Goal: Task Accomplishment & Management: Use online tool/utility

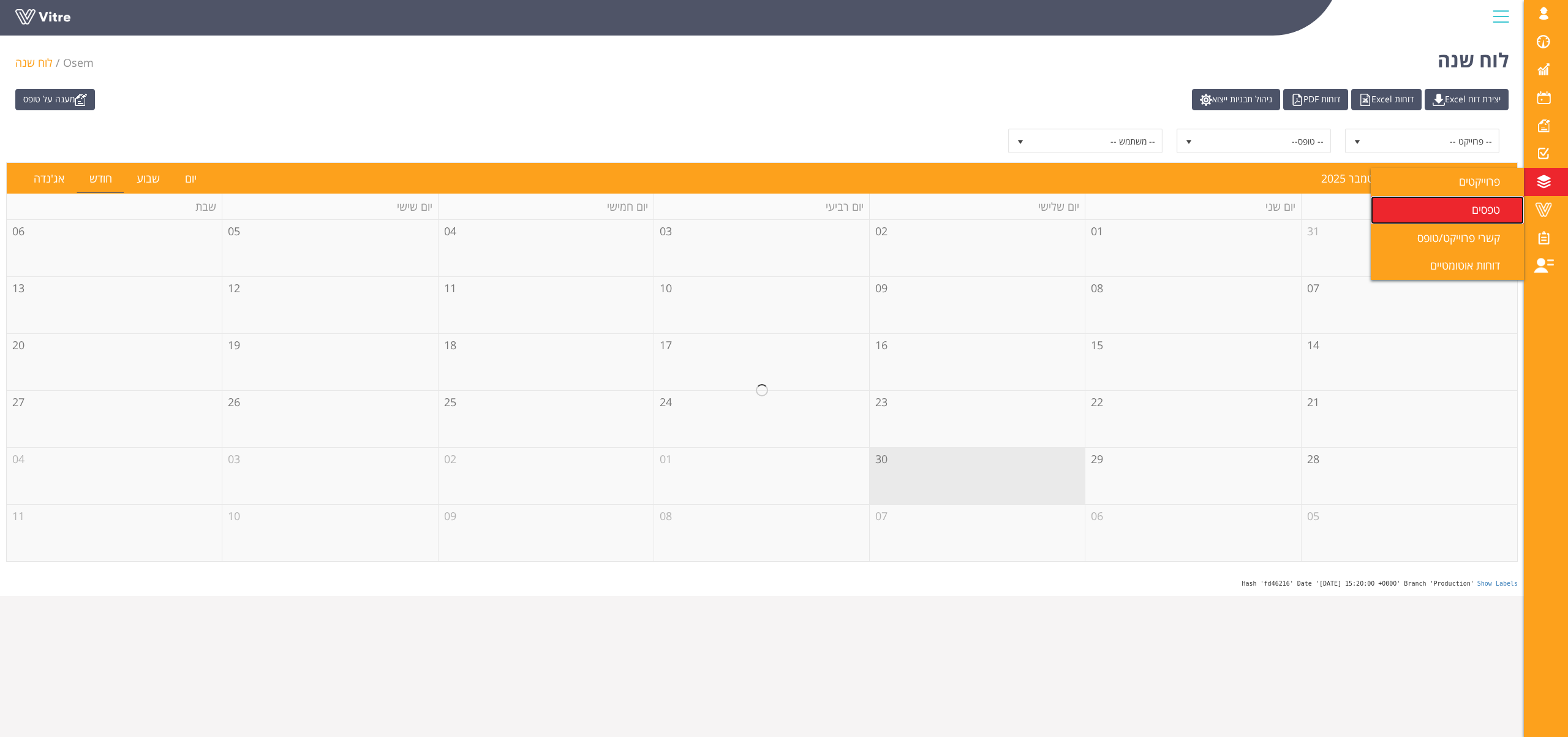
click at [1474, 203] on span "טפסים" at bounding box center [1493, 209] width 43 height 15
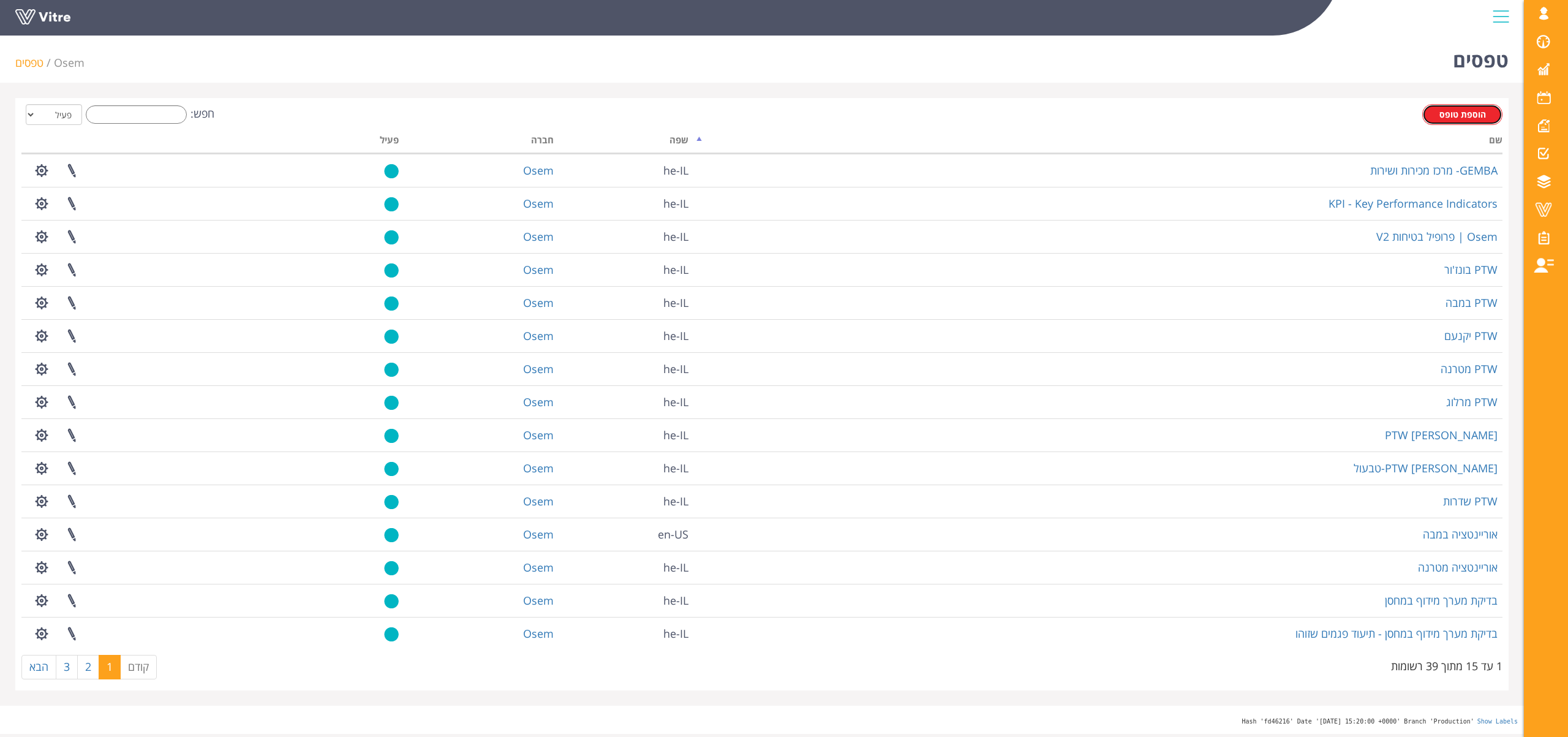
click at [1449, 116] on span "הוספת טופס" at bounding box center [1462, 114] width 46 height 12
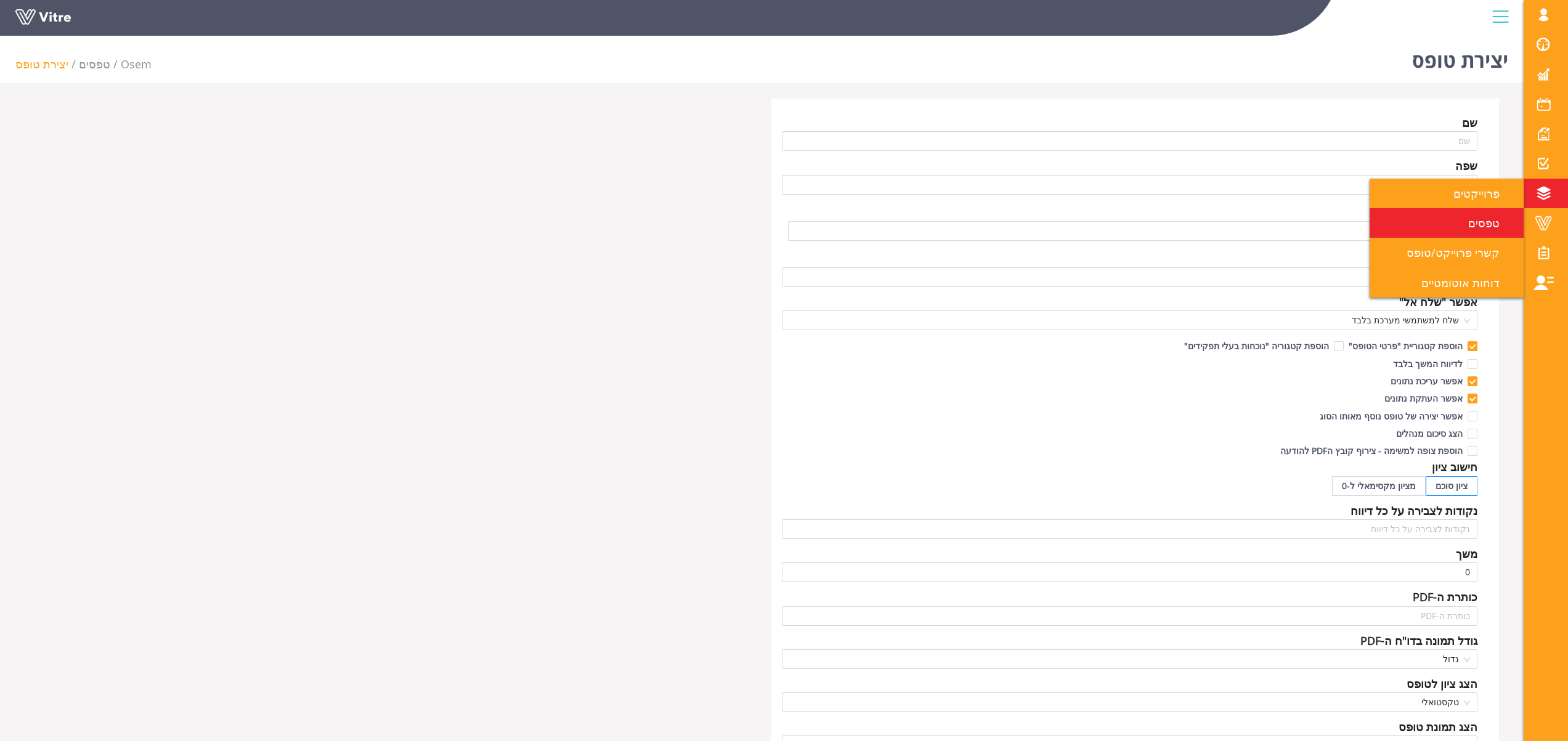
click at [1484, 228] on span "טפסים" at bounding box center [1491, 223] width 46 height 15
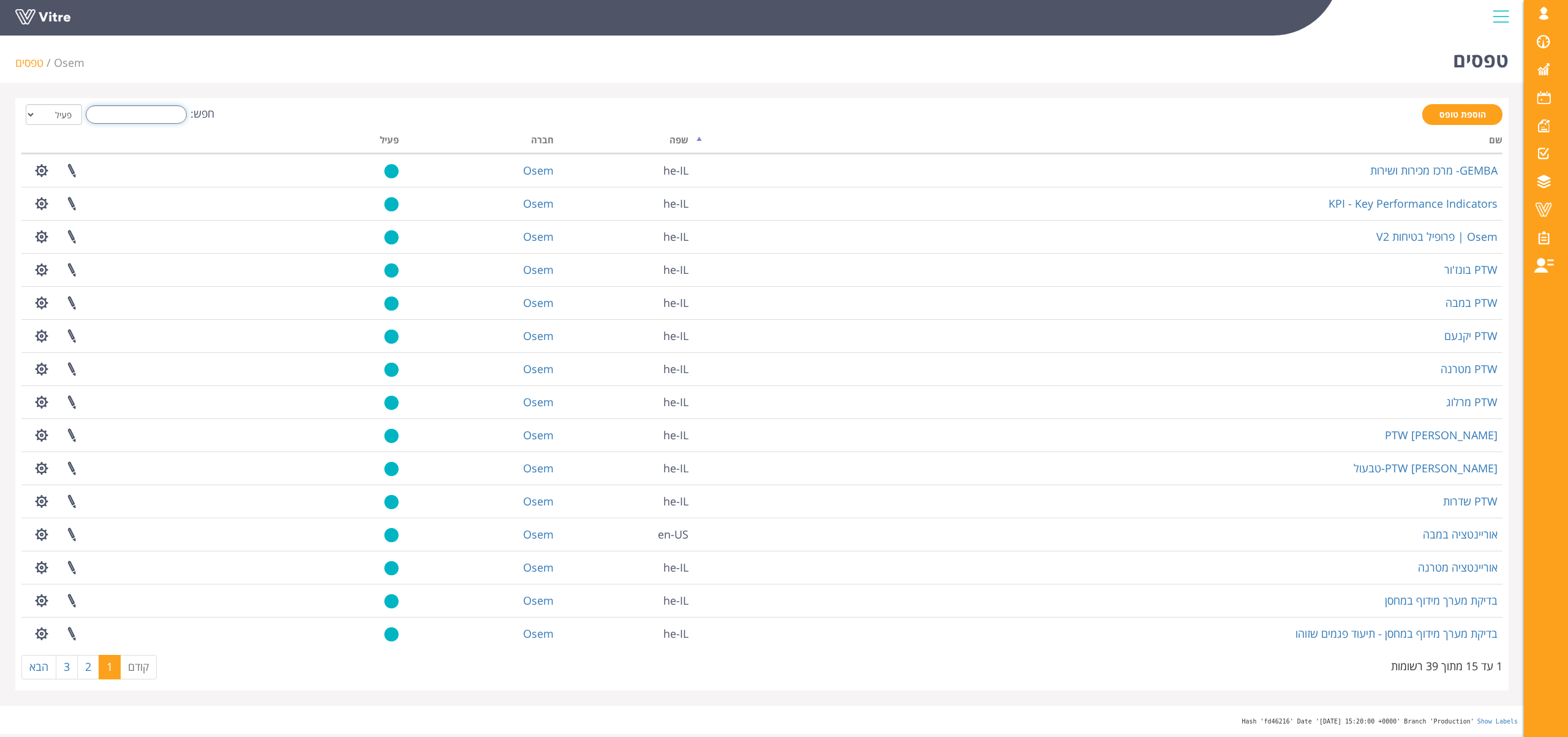
click at [132, 112] on input "חפש:" at bounding box center [136, 114] width 101 height 18
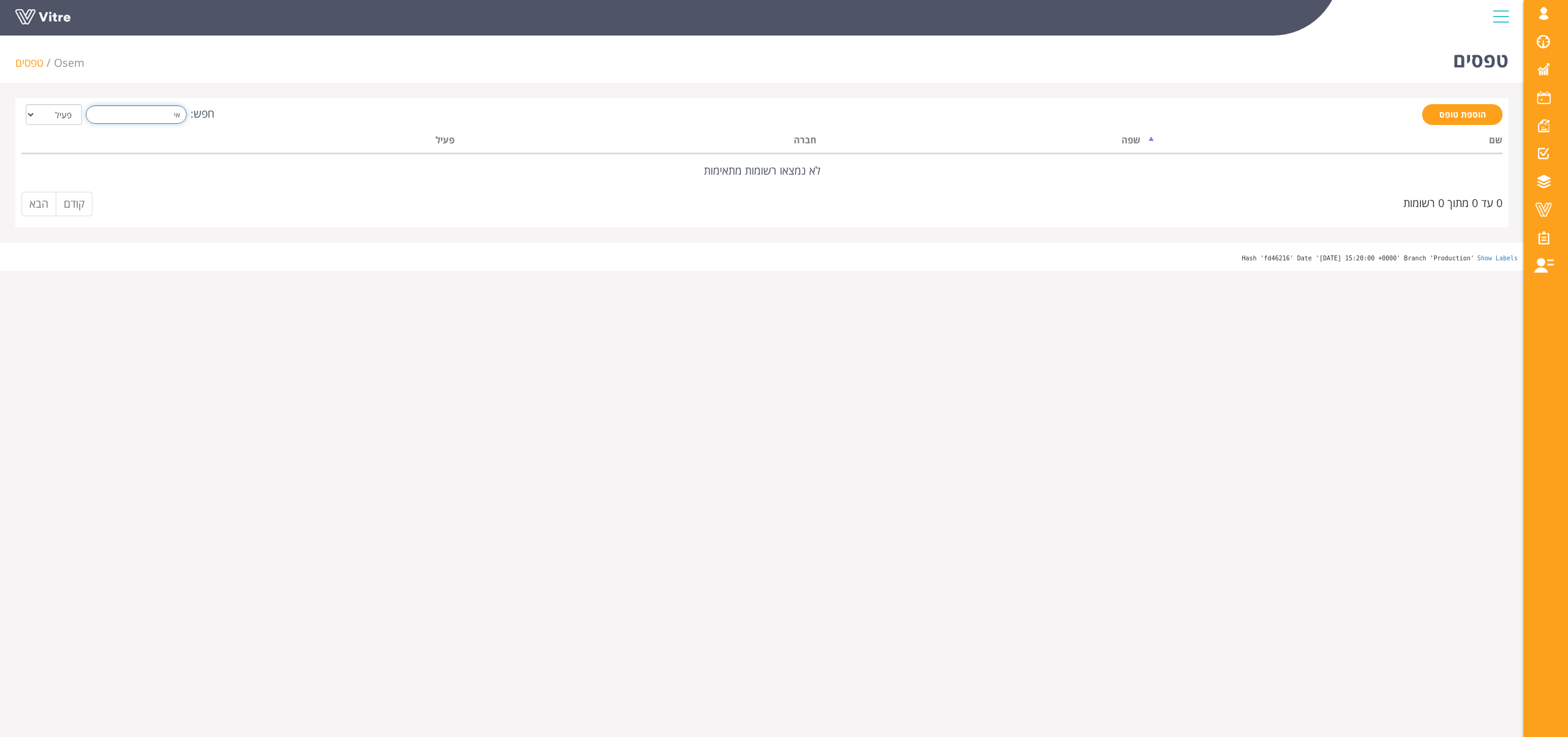
type input "א"
drag, startPoint x: 147, startPoint y: 118, endPoint x: 245, endPoint y: 109, distance: 98.4
click at [227, 110] on div "חפש: מפ הכל פעיל לא פעיל" at bounding box center [761, 116] width 1481 height 23
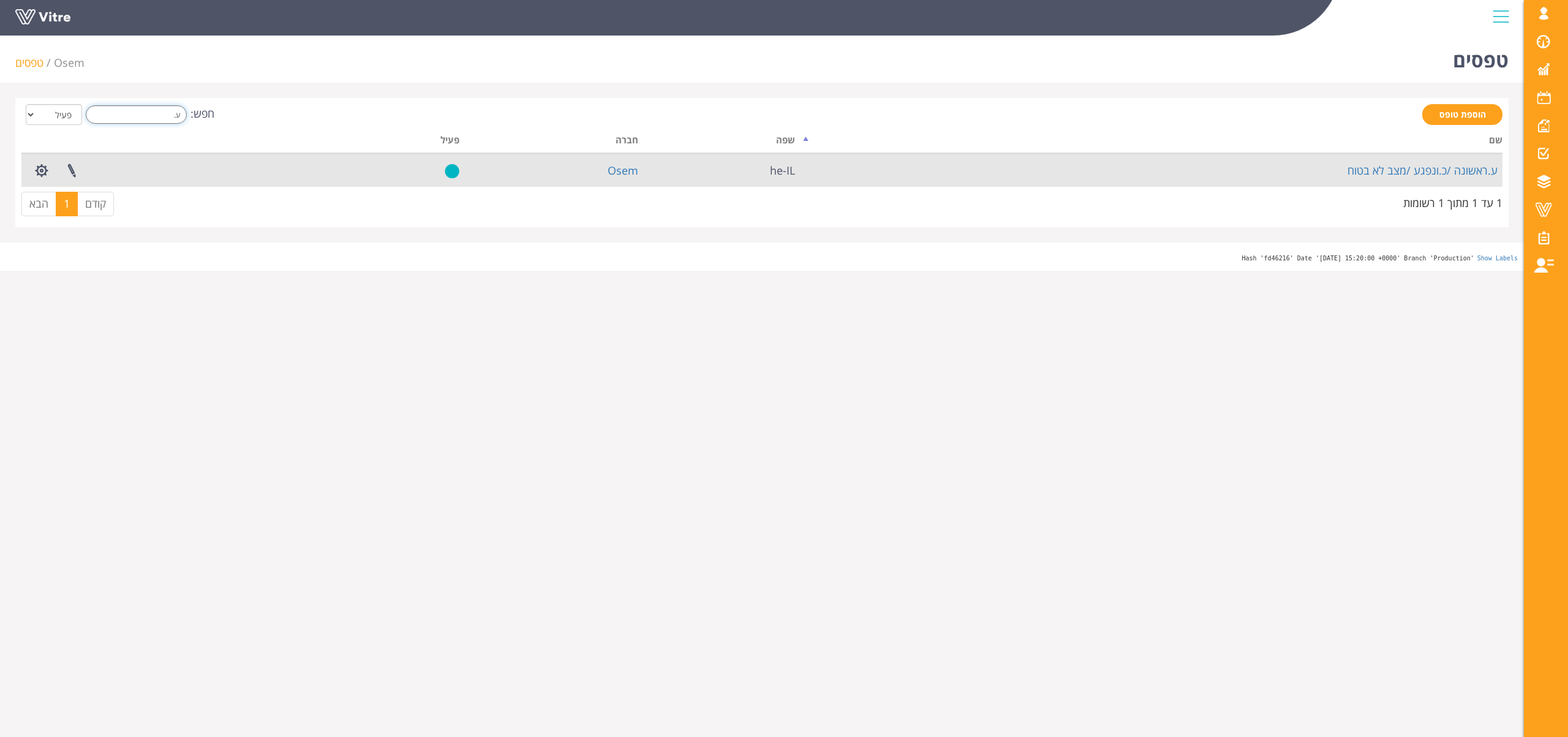
type input "ע."
click at [1400, 161] on td "ע.ראשונה /כ.ונפגע /מצב לא בטוח" at bounding box center [1151, 170] width 702 height 33
click at [1390, 171] on link "ע.ראשונה /כ.ונפגע /מצב לא בטוח" at bounding box center [1422, 170] width 150 height 15
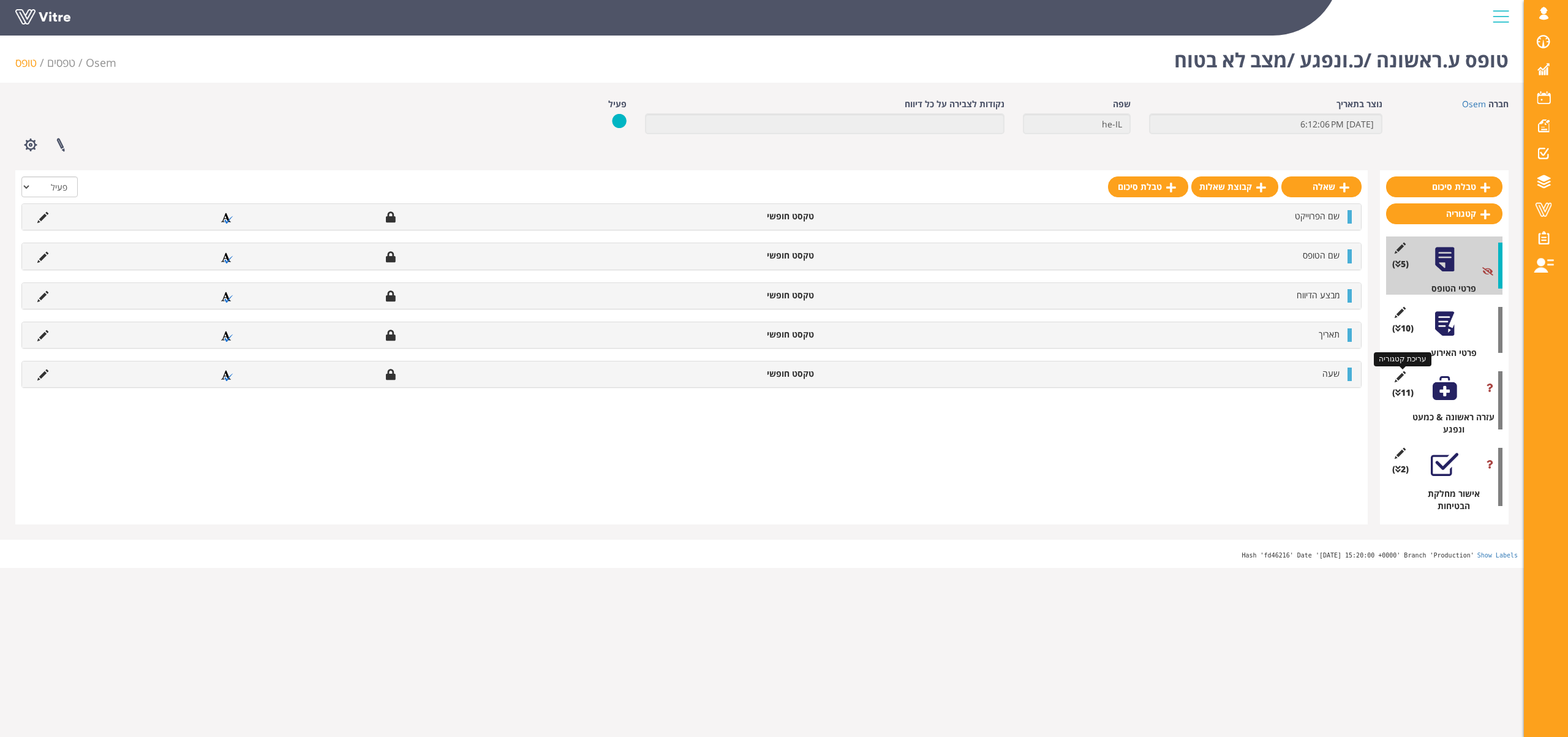
click at [1400, 378] on icon at bounding box center [1399, 376] width 15 height 11
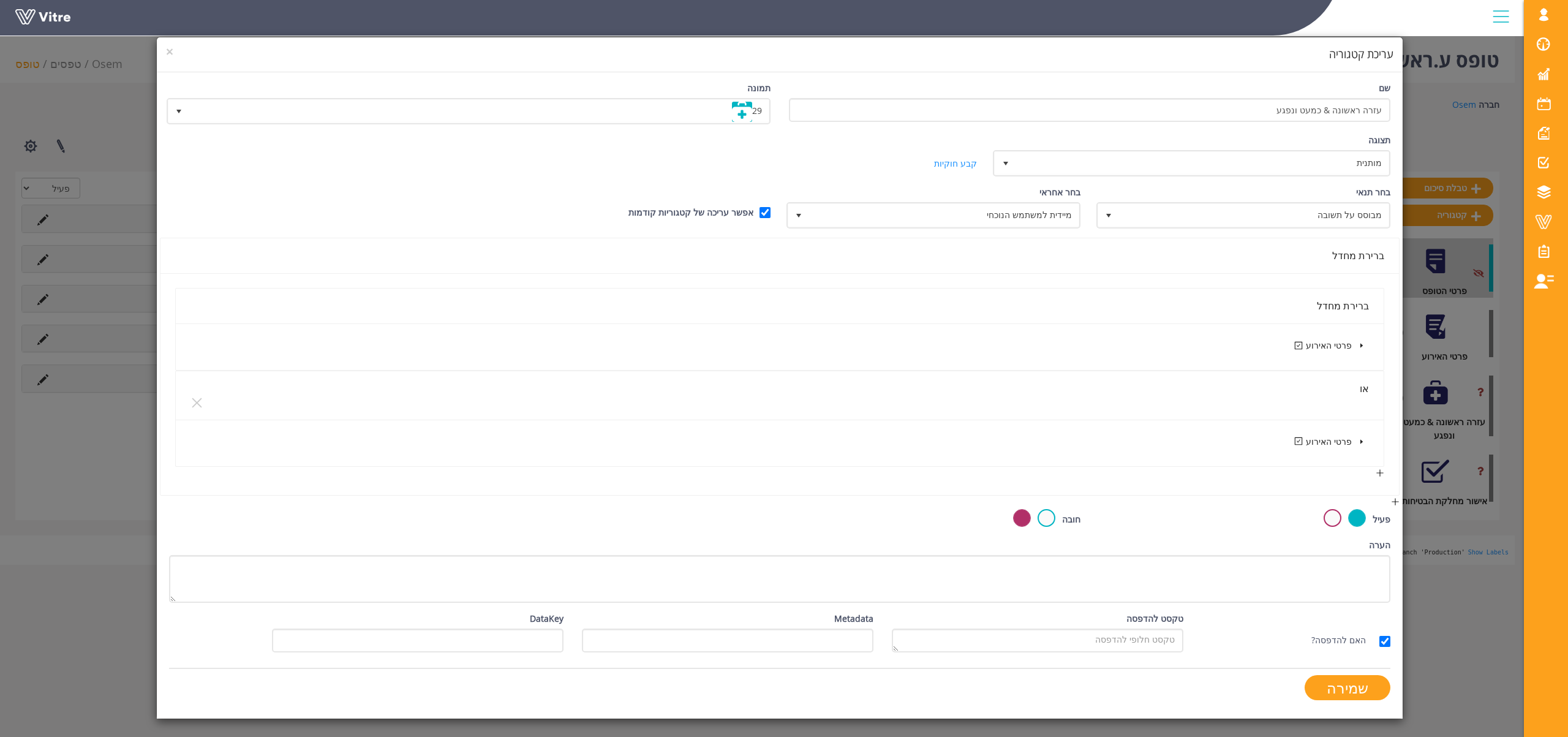
click at [1358, 343] on icon "caret-down" at bounding box center [1361, 346] width 6 height 6
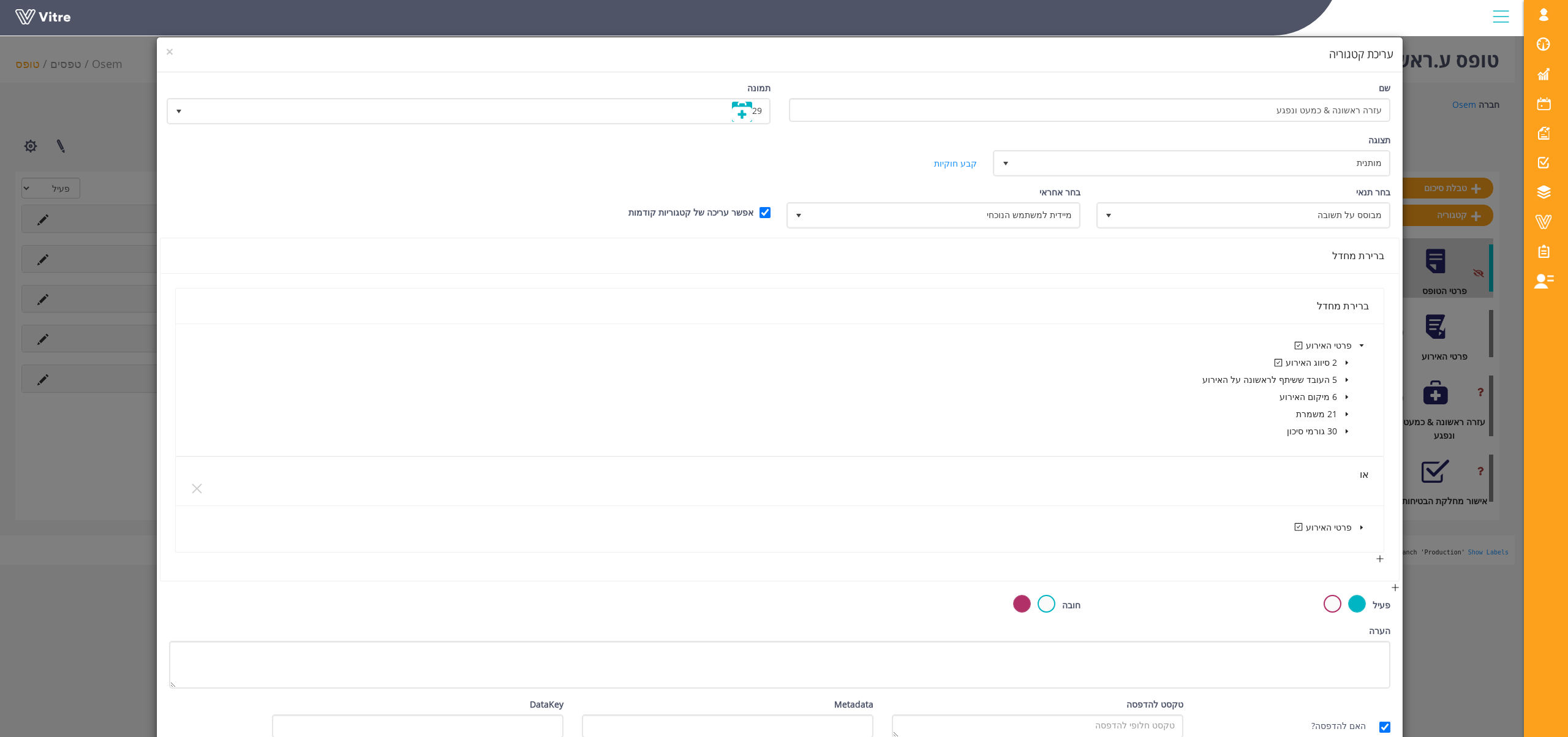
click at [1345, 365] on icon "caret-down" at bounding box center [1346, 363] width 6 height 6
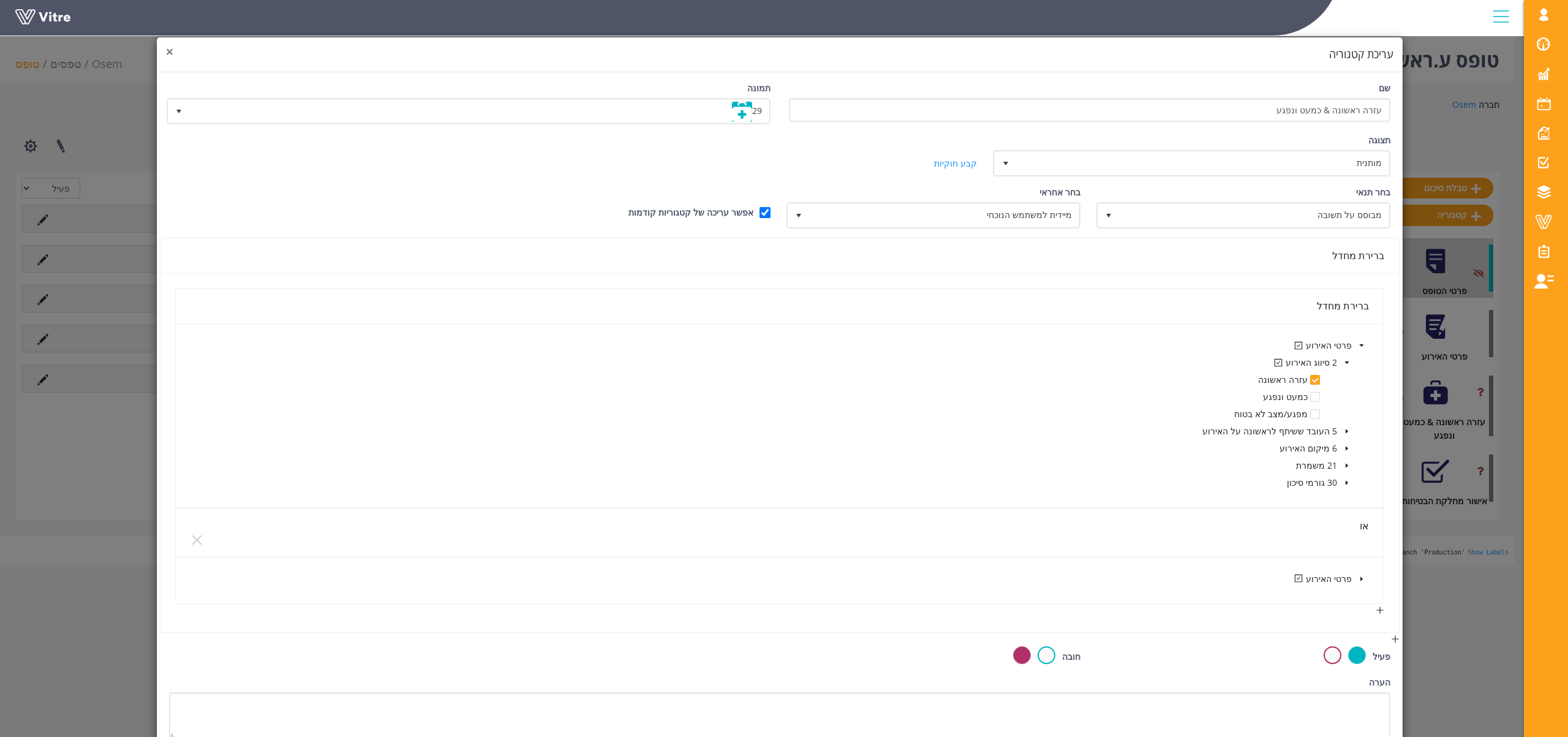
click at [174, 54] on span "×" at bounding box center [169, 52] width 7 height 17
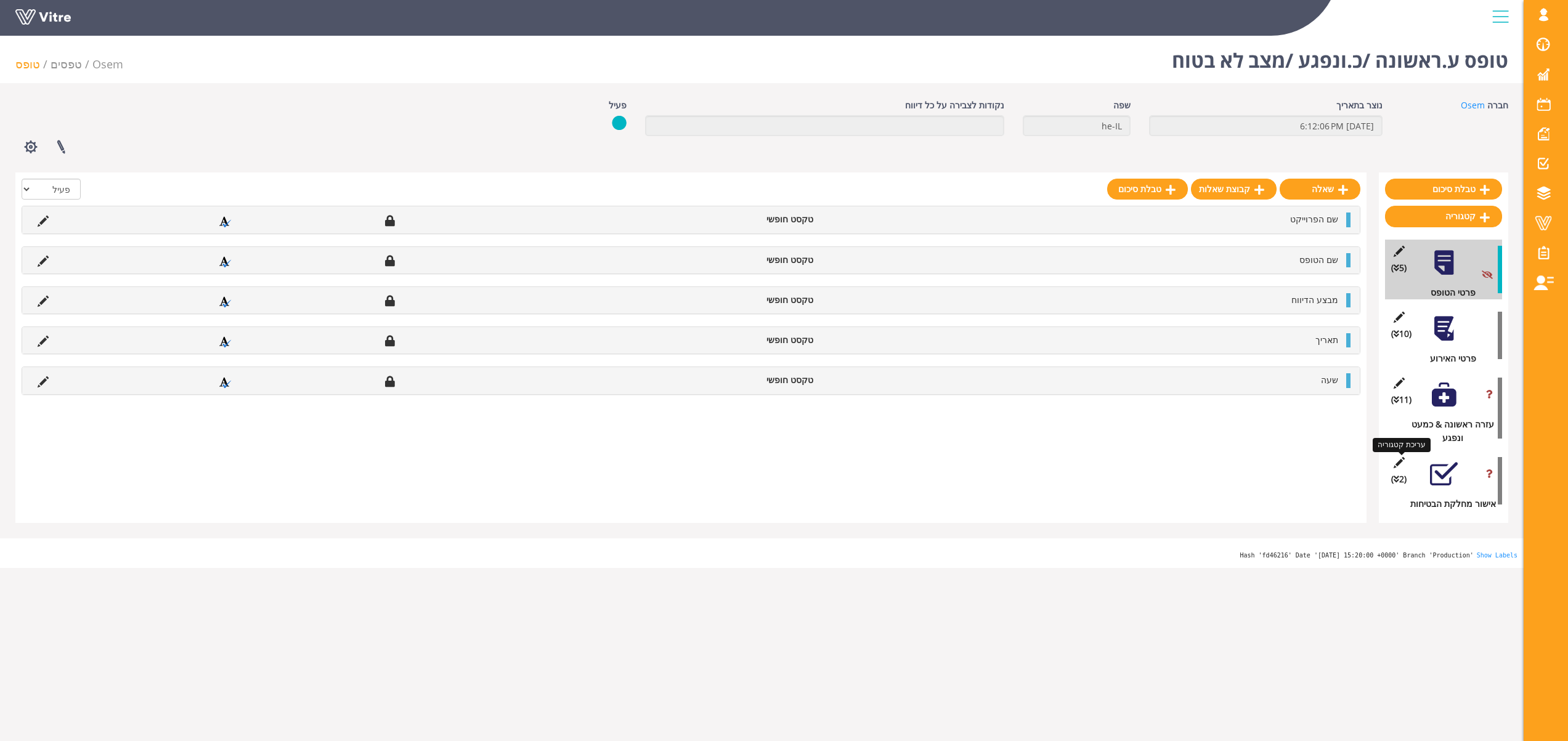
click at [1399, 461] on icon at bounding box center [1398, 462] width 15 height 11
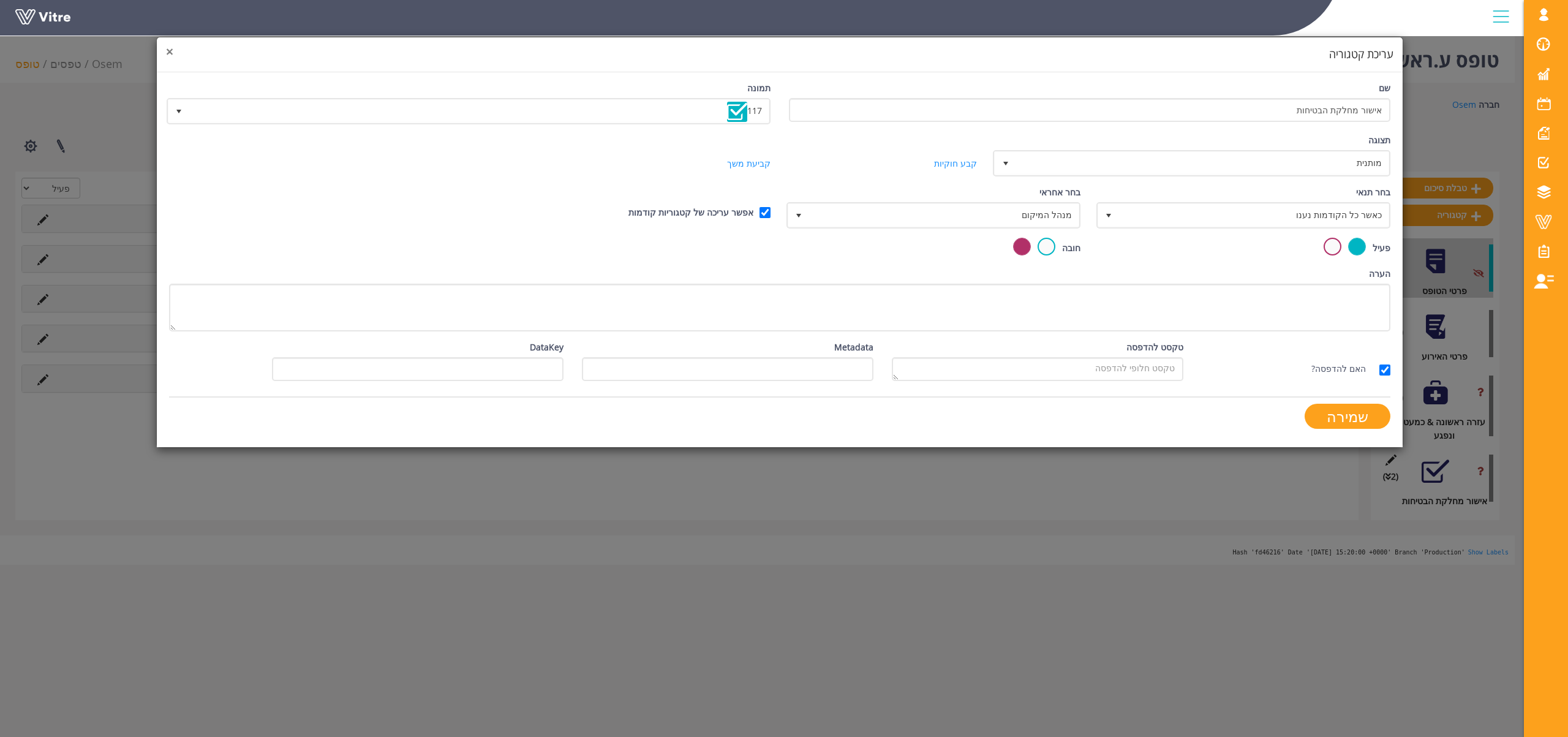
click at [168, 53] on span "×" at bounding box center [169, 52] width 7 height 17
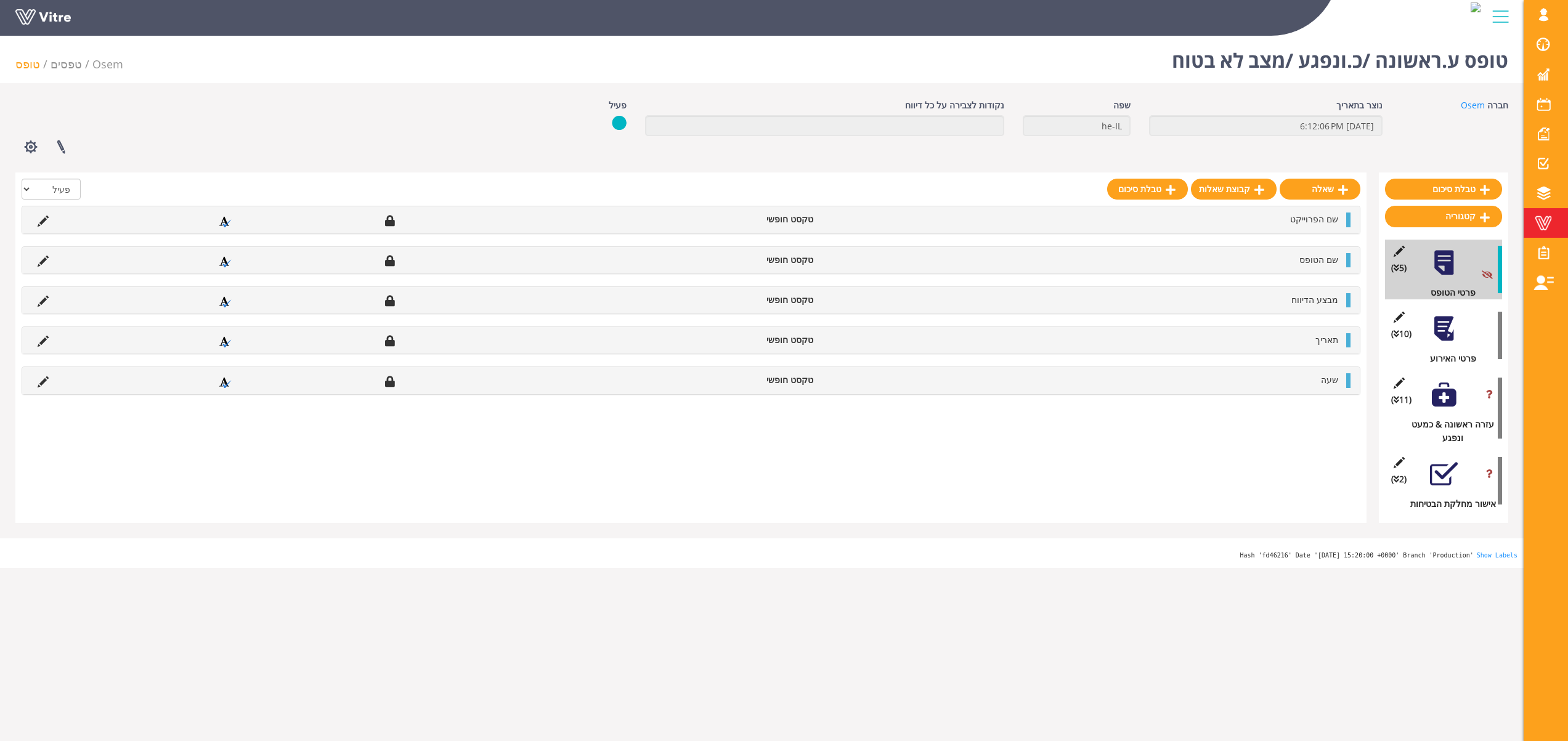
click at [1544, 216] on span at bounding box center [1543, 223] width 31 height 15
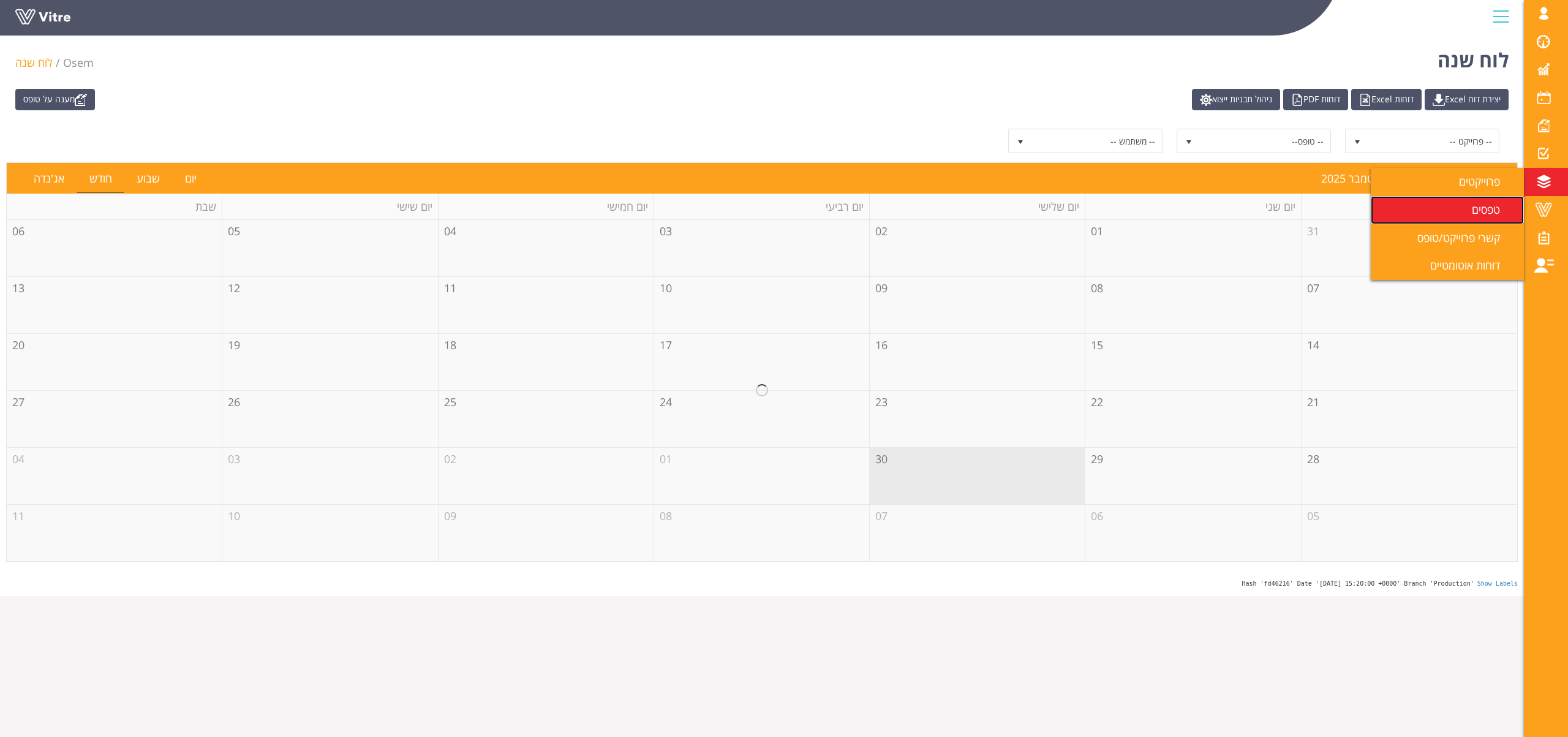
click at [1468, 212] on link "טפסים" at bounding box center [1447, 210] width 153 height 28
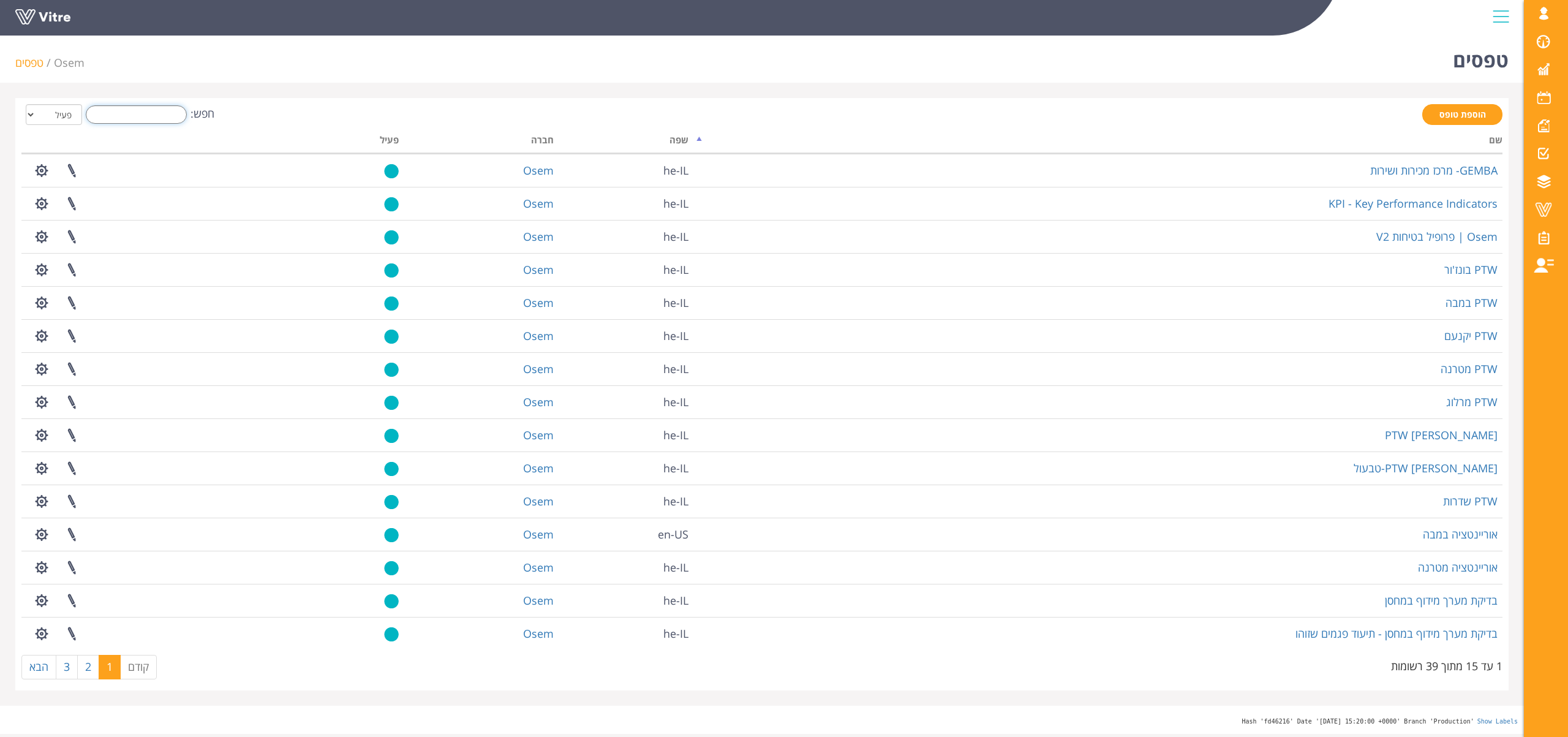
drag, startPoint x: 147, startPoint y: 121, endPoint x: 156, endPoint y: 123, distance: 9.2
click at [147, 121] on input "חפש:" at bounding box center [136, 114] width 101 height 18
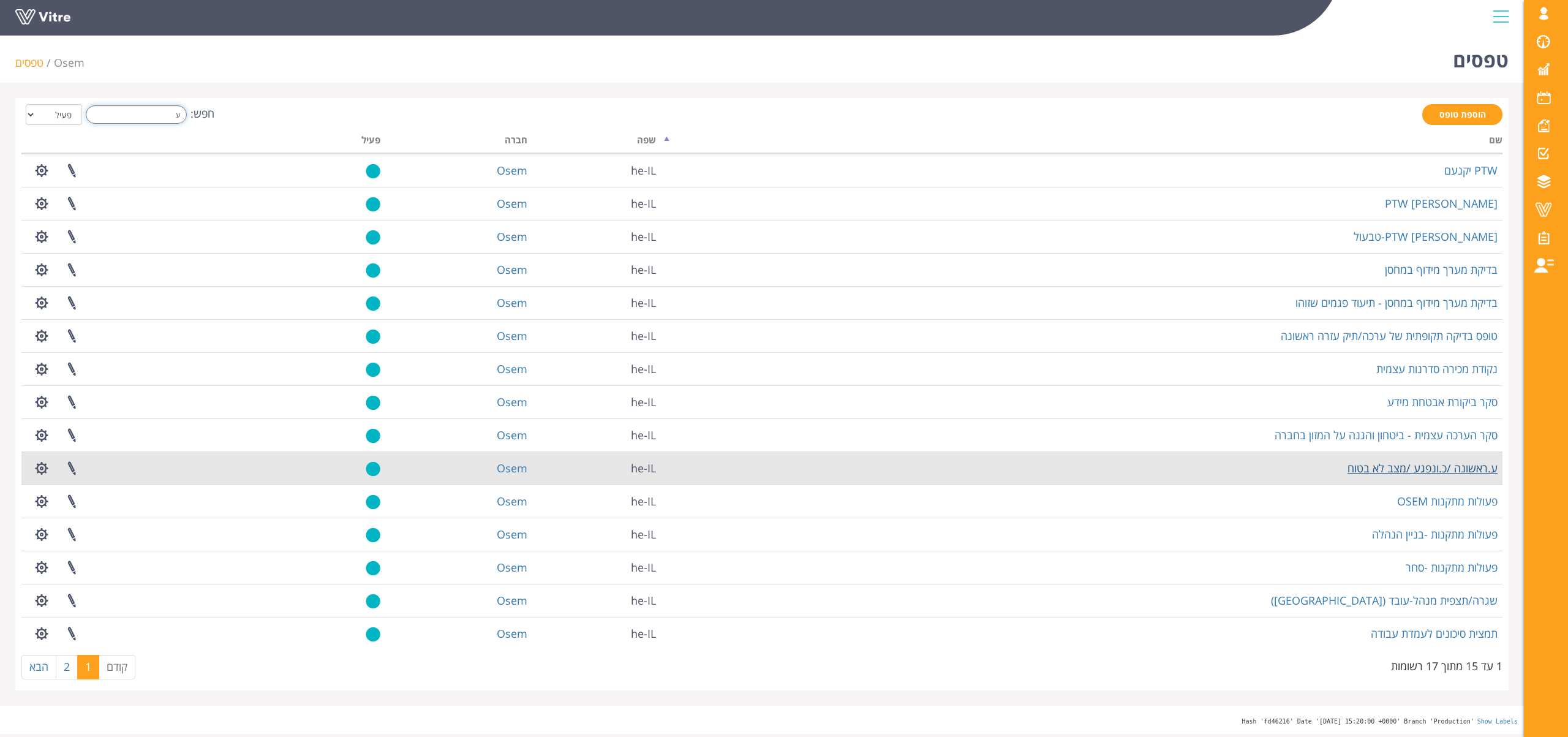
type input "ע"
click at [1388, 463] on link "ע.ראשונה /כ.ונפגע /מצב לא בטוח" at bounding box center [1422, 468] width 150 height 15
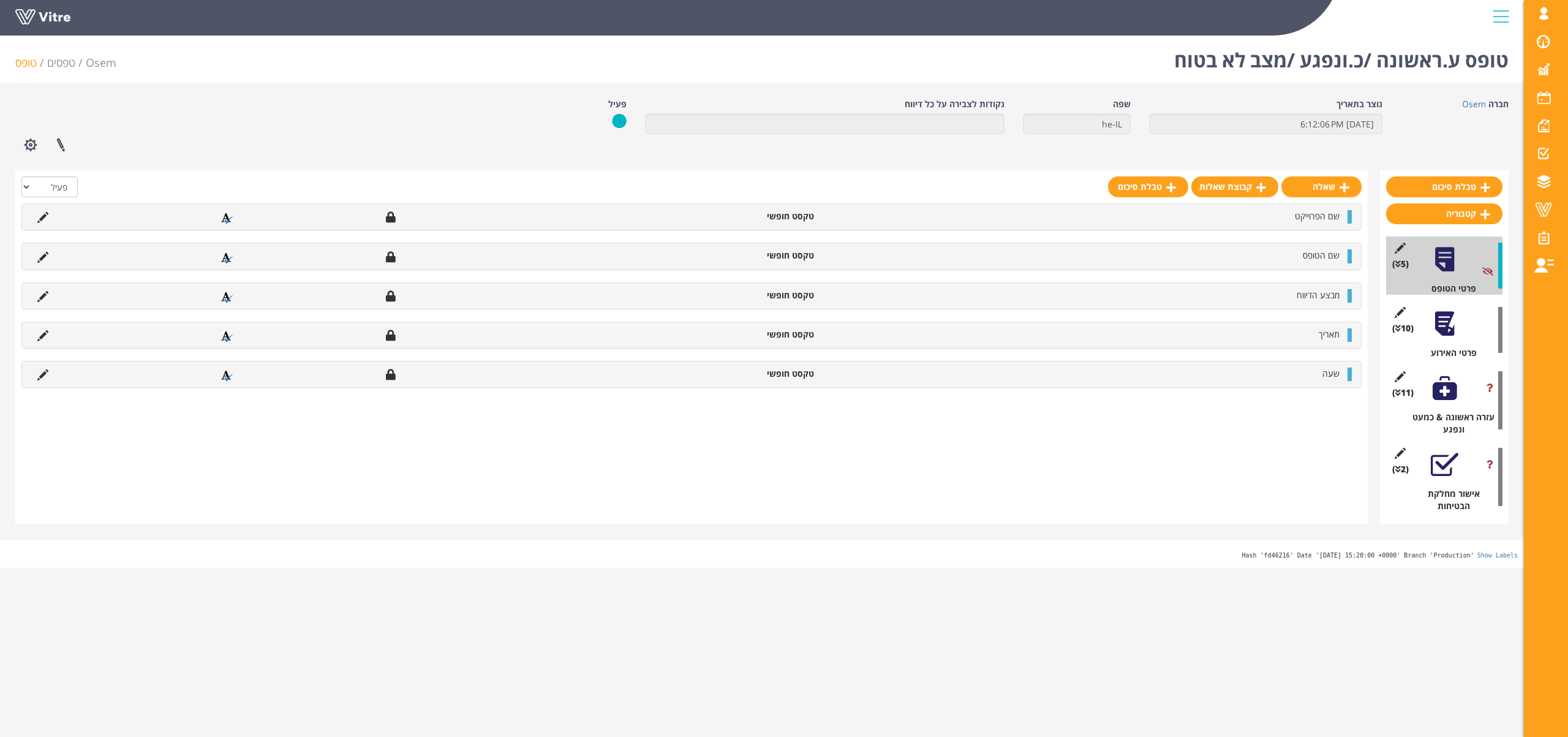
drag, startPoint x: 1440, startPoint y: 470, endPoint x: 1446, endPoint y: 465, distance: 7.8
click at [1440, 470] on div at bounding box center [1444, 464] width 27 height 28
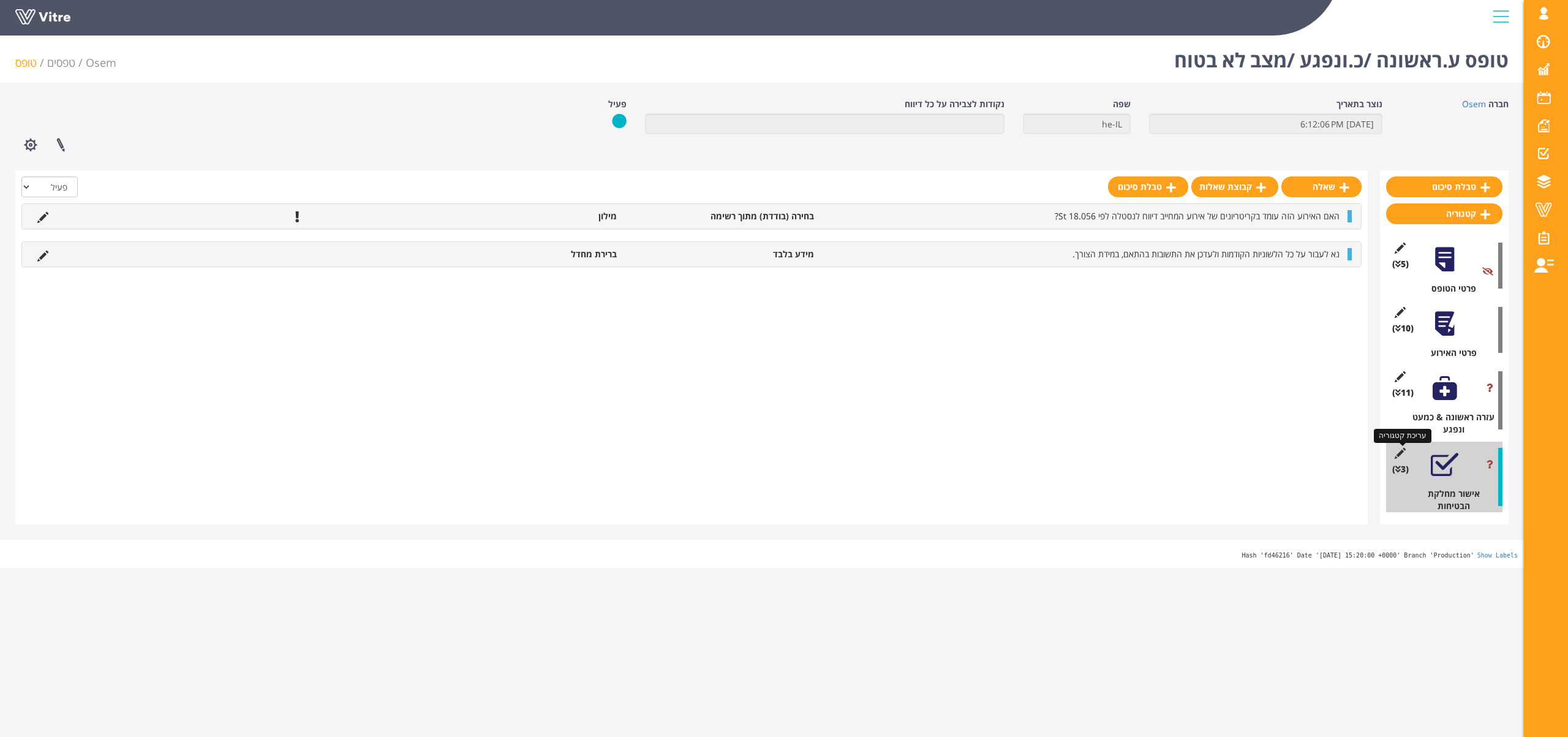
click at [1401, 448] on icon at bounding box center [1399, 453] width 15 height 11
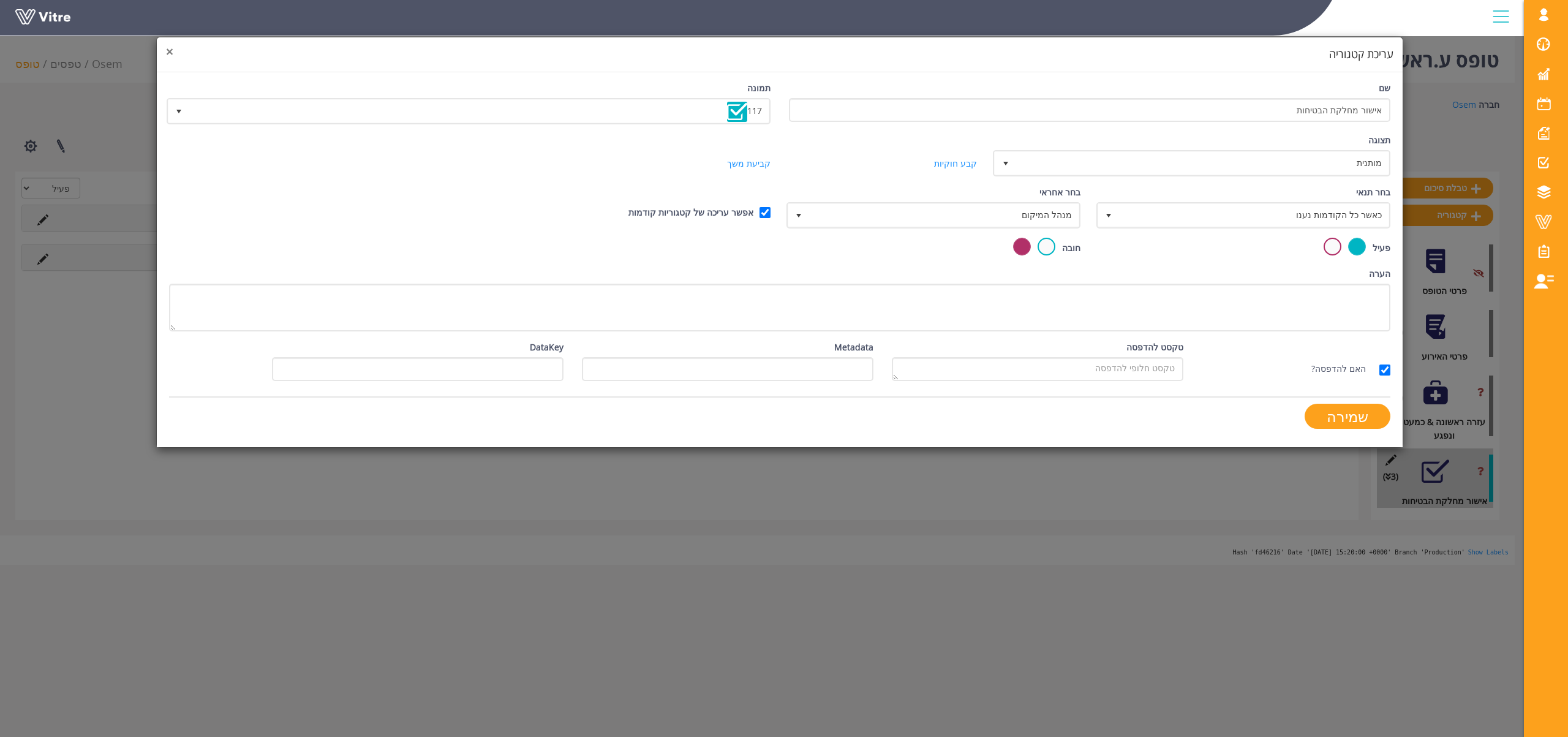
click at [169, 50] on span "×" at bounding box center [169, 52] width 7 height 17
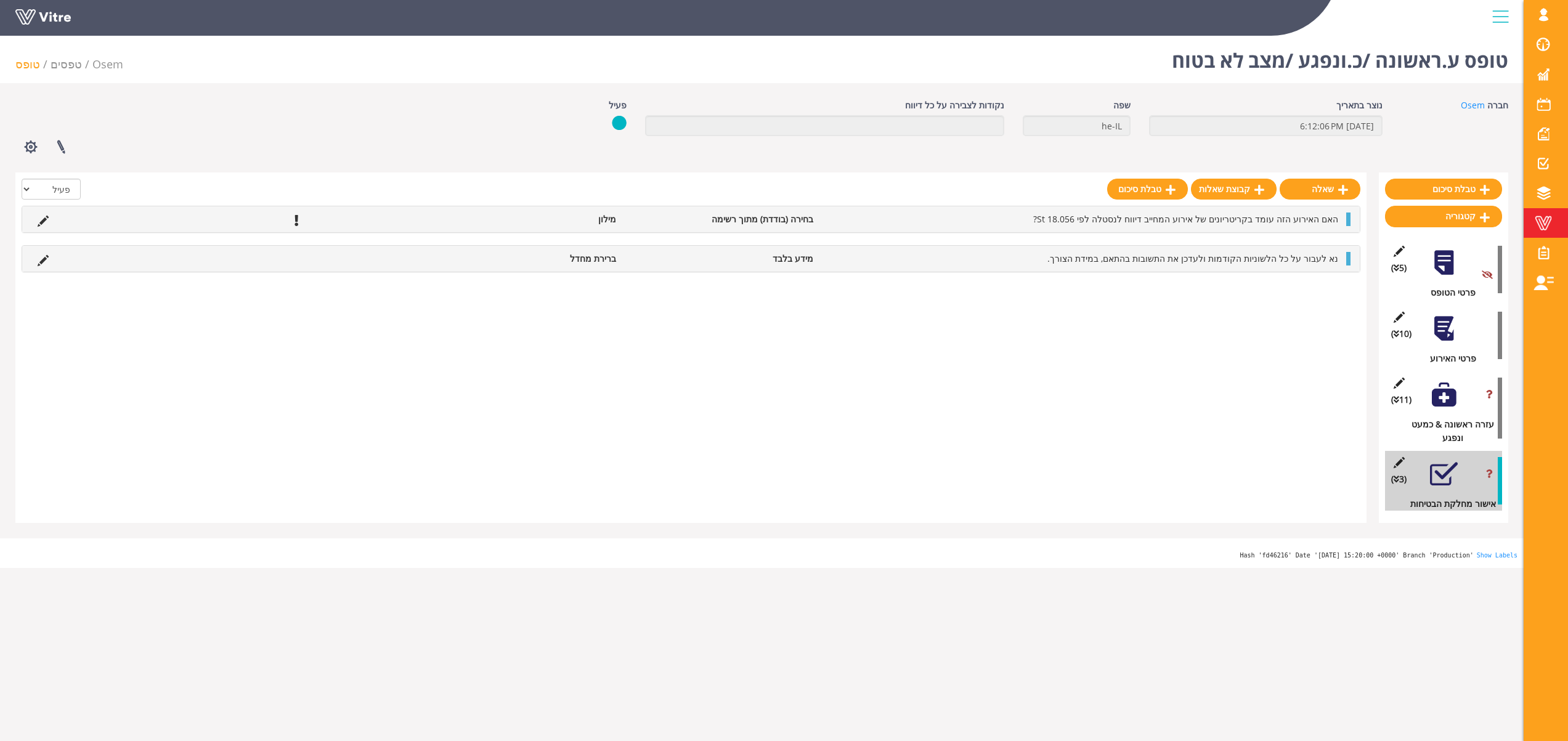
click at [1547, 219] on span at bounding box center [1543, 223] width 31 height 15
